Goal: Information Seeking & Learning: Learn about a topic

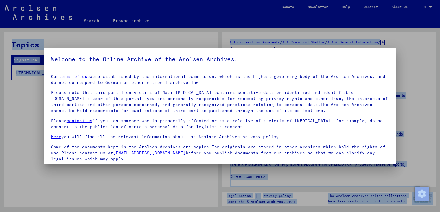
click at [0, 90] on html "Search Browse archive Donate Newsletter Help Contact About Us Search Browse arc…" at bounding box center [220, 106] width 440 height 212
drag, startPoint x: -1, startPoint y: 90, endPoint x: 6, endPoint y: 120, distance: 30.8
click at [6, 120] on div at bounding box center [220, 106] width 440 height 212
click at [32, 115] on div at bounding box center [220, 106] width 440 height 212
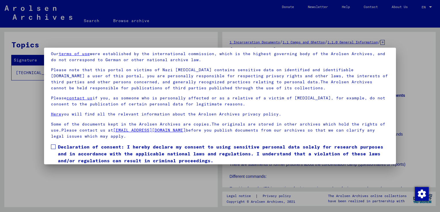
scroll to position [43, 0]
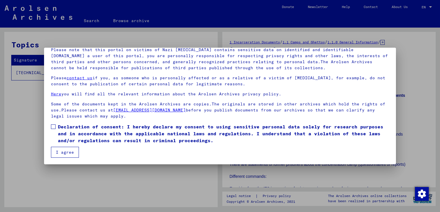
click at [50, 127] on mat-dialog-content "Our terms of use were established by the international commission, which is the…" at bounding box center [220, 92] width 352 height 131
click at [51, 127] on span at bounding box center [53, 127] width 5 height 5
click at [57, 148] on button "I agree" at bounding box center [65, 152] width 28 height 11
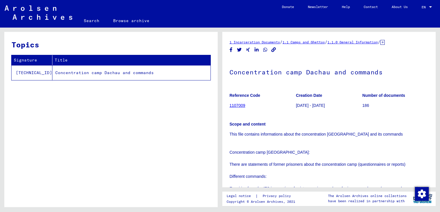
click at [104, 71] on td "Concentration camp Dachau and commands" at bounding box center [131, 72] width 158 height 15
click at [104, 73] on td "Concentration camp Dachau and commands" at bounding box center [131, 72] width 158 height 15
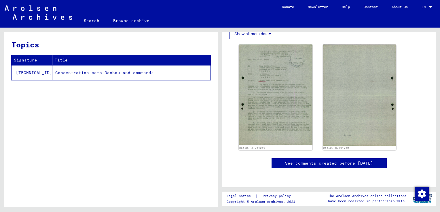
scroll to position [345, 0]
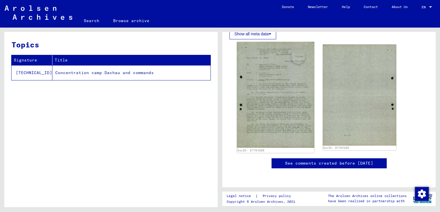
click at [279, 69] on img at bounding box center [275, 95] width 77 height 106
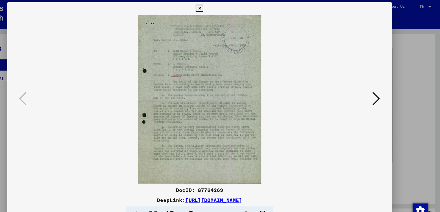
scroll to position [0, 0]
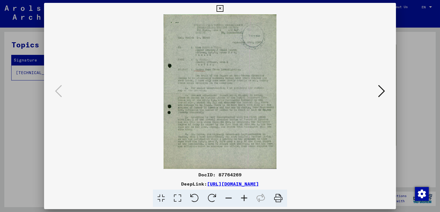
click at [221, 7] on icon at bounding box center [219, 8] width 7 height 7
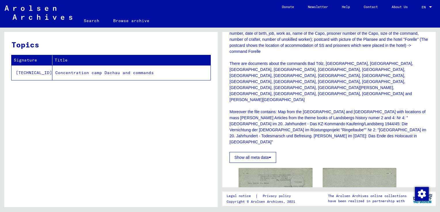
scroll to position [195, 0]
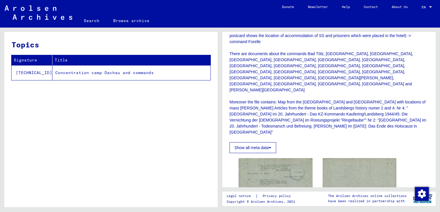
click at [265, 143] on button "Show all meta data" at bounding box center [252, 148] width 47 height 11
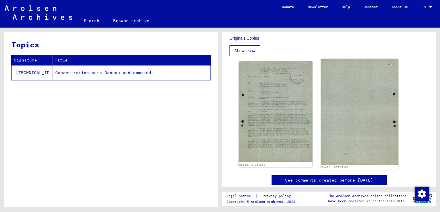
scroll to position [432, 0]
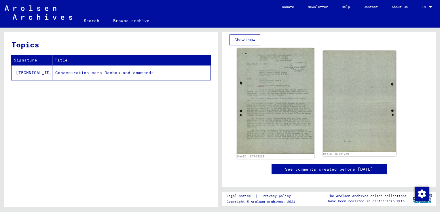
click at [289, 99] on img at bounding box center [275, 101] width 77 height 106
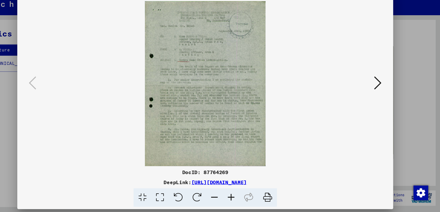
scroll to position [0, 0]
